Goal: Transaction & Acquisition: Purchase product/service

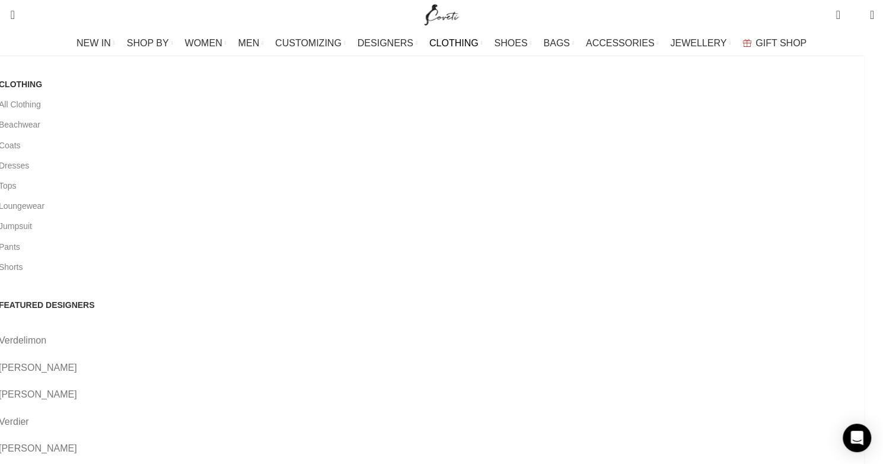
click at [449, 43] on span "CLOTHING" at bounding box center [454, 42] width 49 height 11
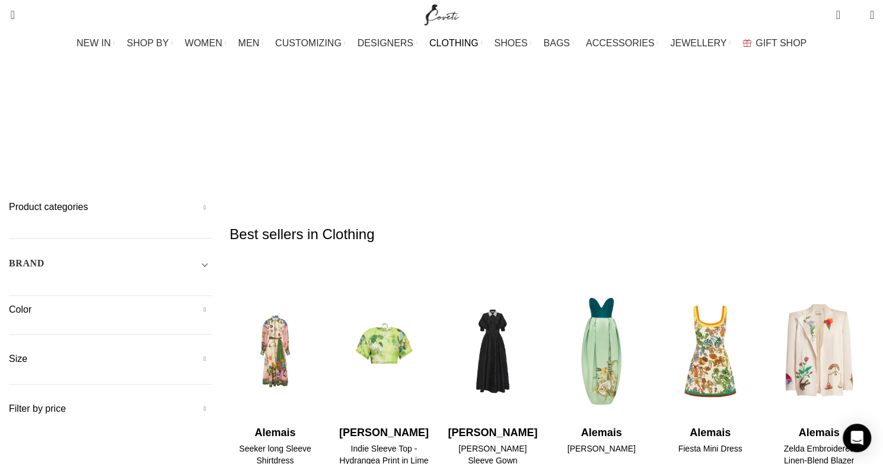
click at [212, 201] on h5 "Product categories" at bounding box center [110, 207] width 203 height 13
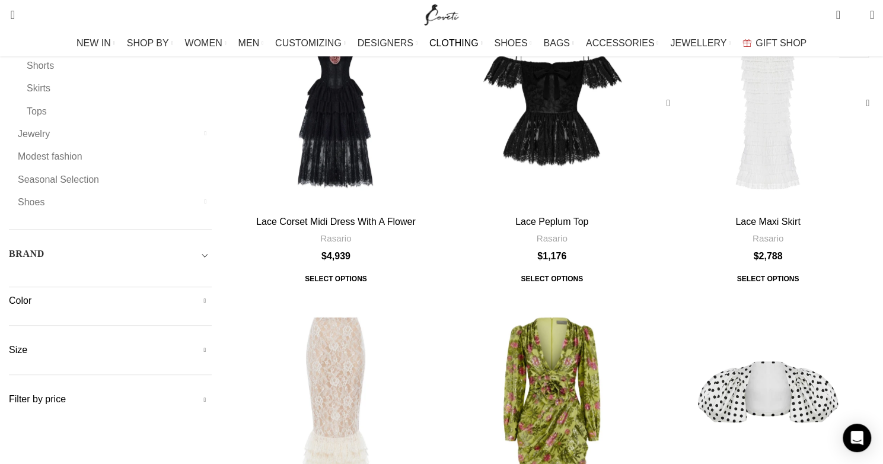
scroll to position [593, 0]
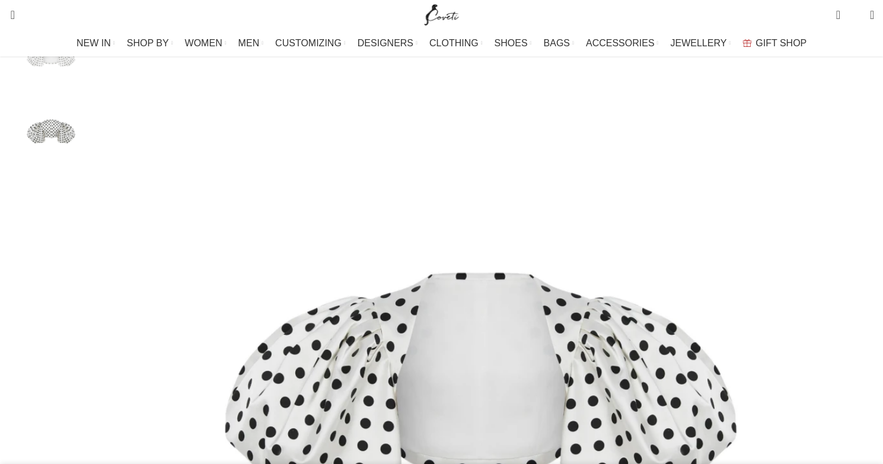
scroll to position [237, 0]
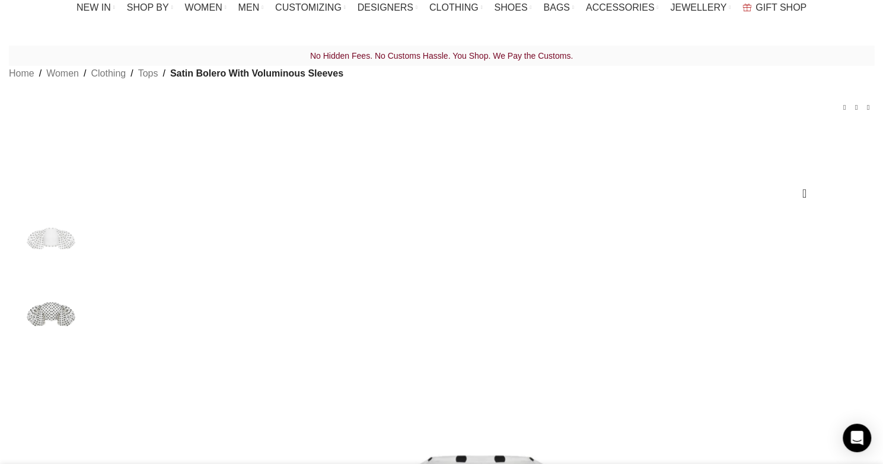
scroll to position [0, 0]
